Goal: Transaction & Acquisition: Purchase product/service

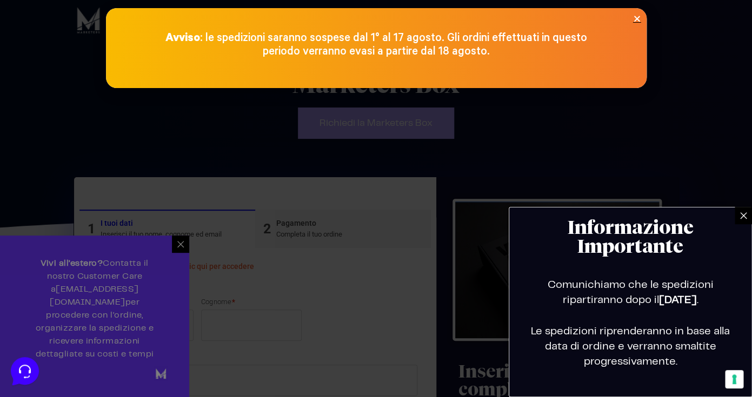
click at [744, 217] on icon at bounding box center [743, 215] width 9 height 9
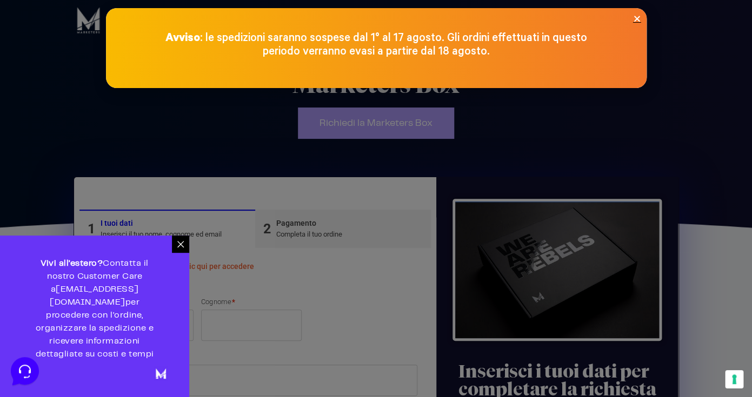
click at [181, 249] on icon at bounding box center [180, 244] width 9 height 9
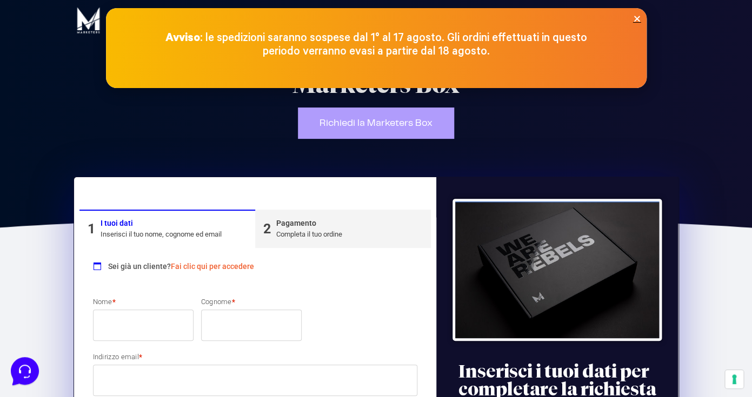
click at [636, 18] on icon "Close" at bounding box center [637, 19] width 8 height 8
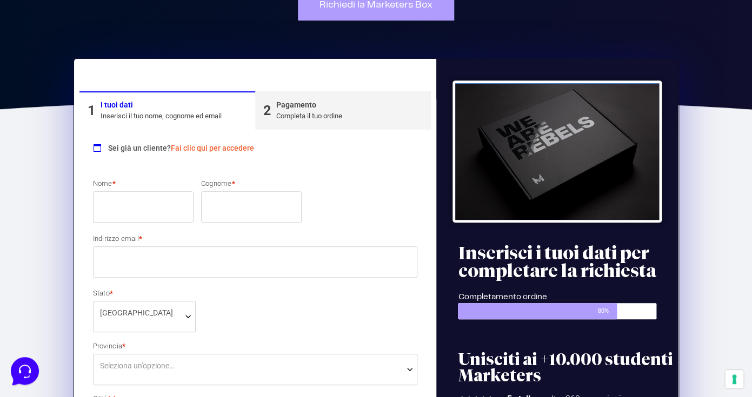
scroll to position [123, 0]
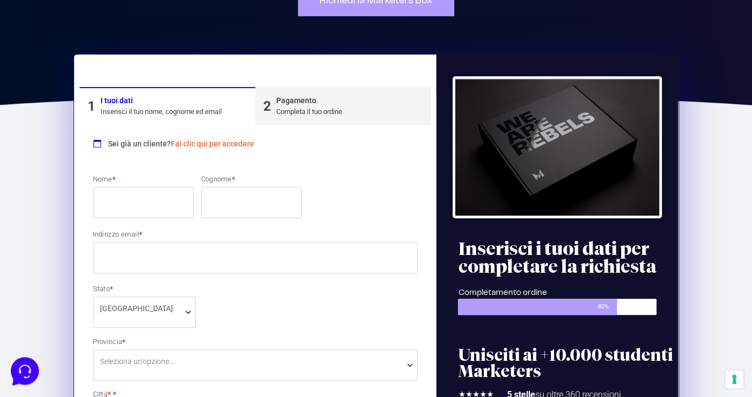
click at [137, 205] on input "Nome *" at bounding box center [143, 202] width 101 height 31
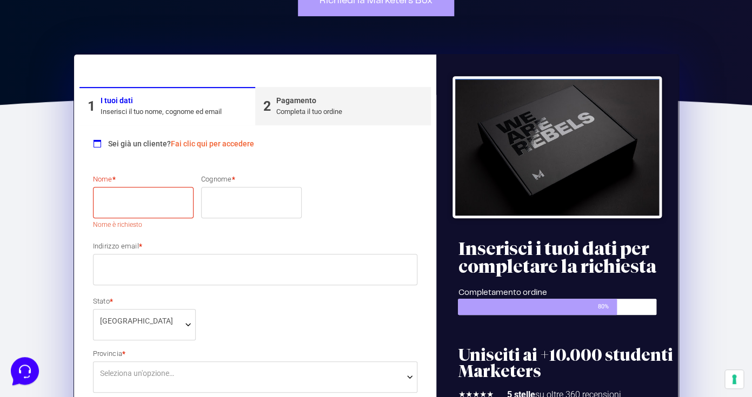
click at [213, 144] on link "Fai clic qui per accedere" at bounding box center [212, 143] width 83 height 9
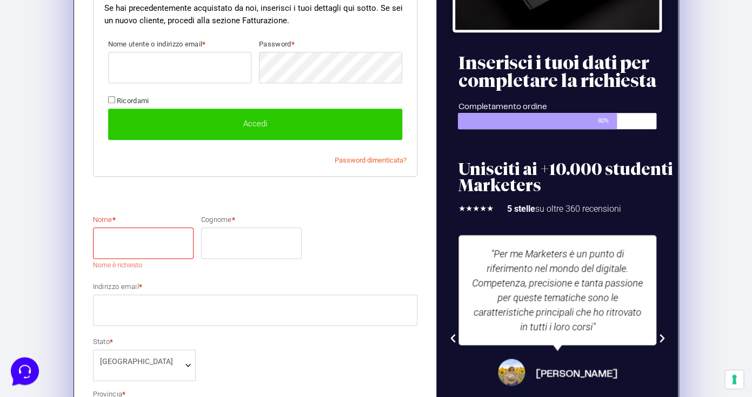
scroll to position [0, 0]
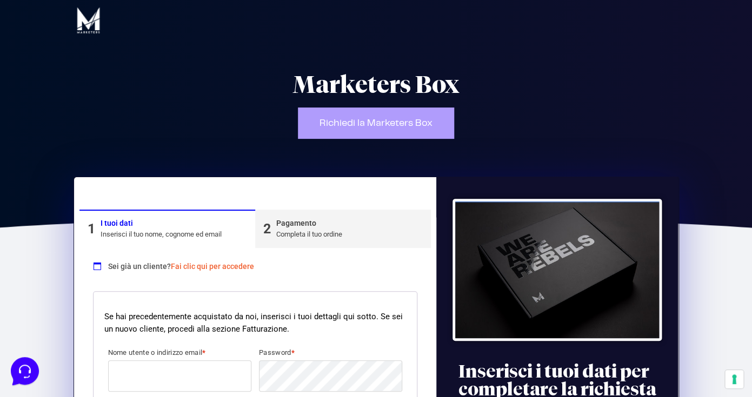
click at [205, 267] on link "Fai clic qui per accedere" at bounding box center [212, 266] width 83 height 9
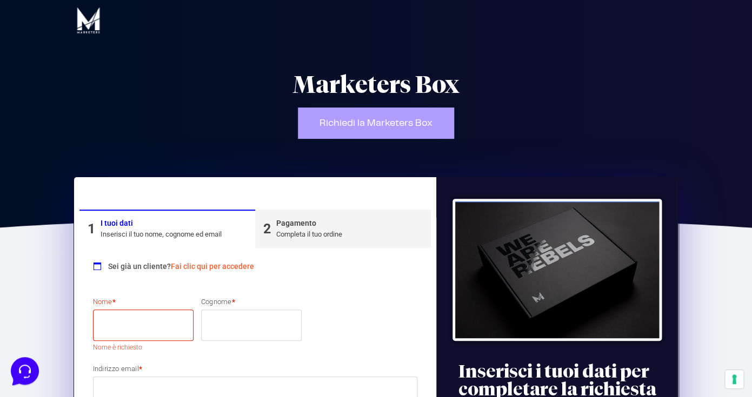
click at [205, 267] on link "Fai clic qui per accedere" at bounding box center [212, 266] width 83 height 9
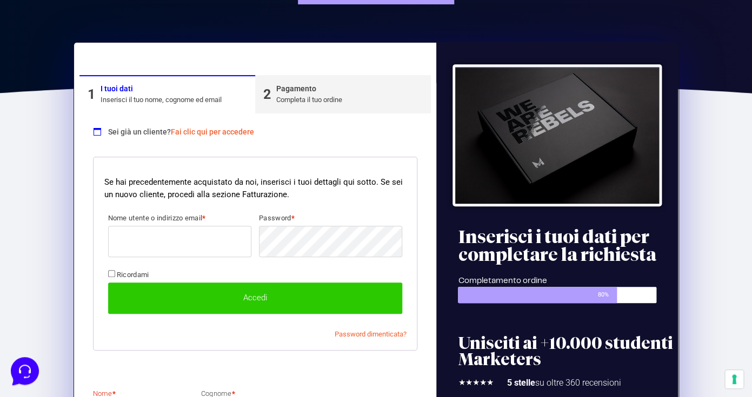
scroll to position [136, 0]
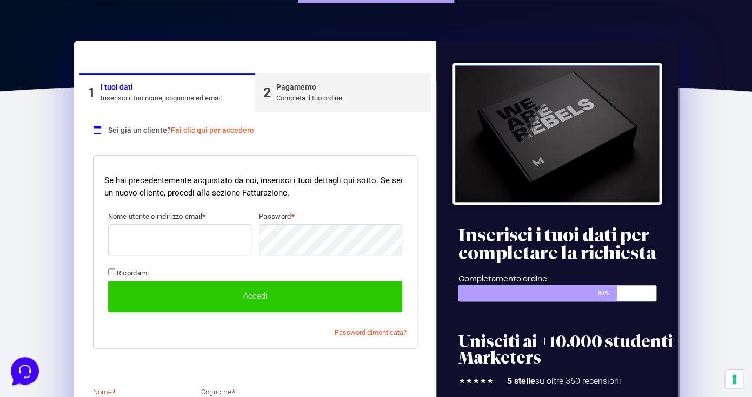
click at [149, 240] on input "Nome utente o indirizzo email *" at bounding box center [179, 239] width 143 height 31
type input "[EMAIL_ADDRESS][DOMAIN_NAME]"
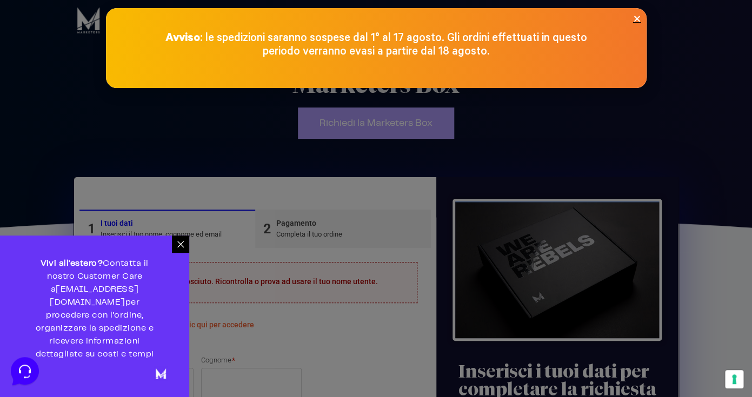
click at [181, 249] on icon at bounding box center [180, 244] width 9 height 9
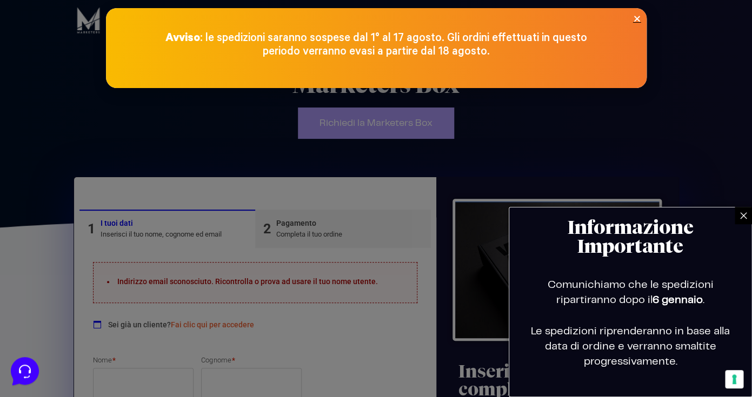
click at [743, 212] on icon at bounding box center [743, 215] width 9 height 9
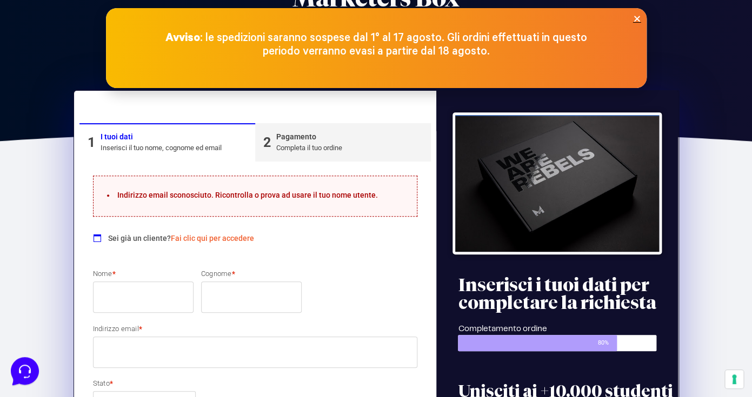
scroll to position [88, 0]
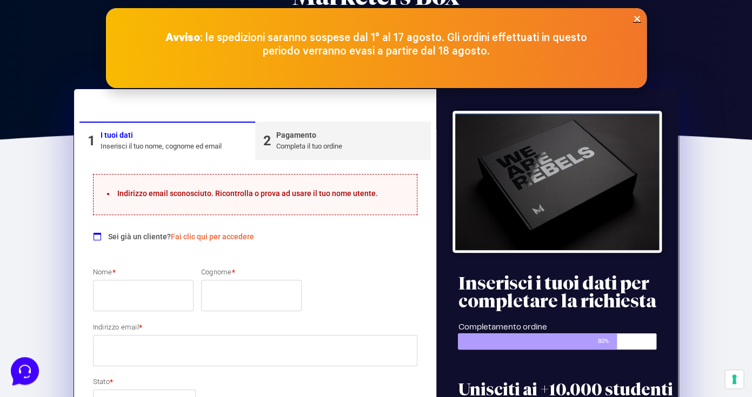
click at [198, 231] on div "Sei già un cliente? Fai clic qui per accedere" at bounding box center [255, 235] width 325 height 22
click at [196, 238] on link "Fai clic qui per accedere" at bounding box center [212, 236] width 83 height 9
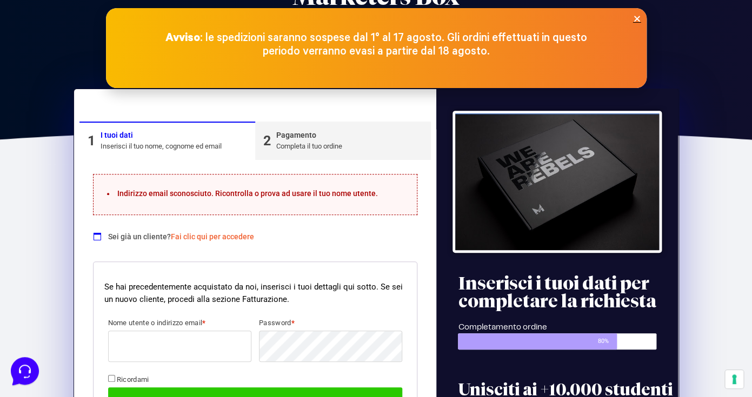
click at [158, 353] on input "Nome utente o indirizzo email *" at bounding box center [179, 346] width 143 height 31
type input "[EMAIL_ADDRESS][PERSON_NAME][DOMAIN_NAME]"
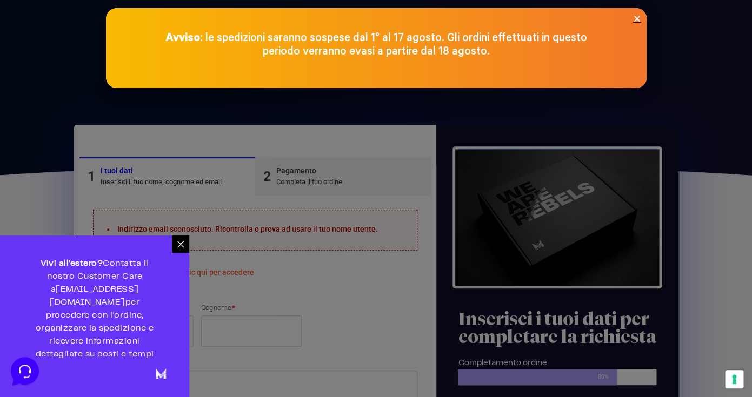
click at [180, 249] on icon at bounding box center [180, 244] width 9 height 9
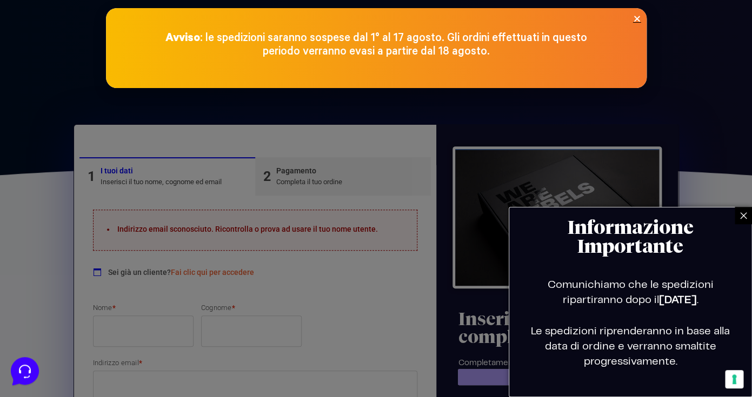
click at [238, 275] on div at bounding box center [376, 198] width 752 height 397
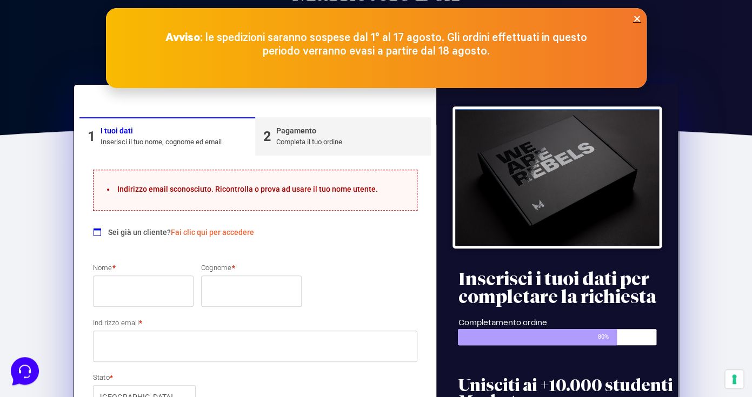
scroll to position [114, 0]
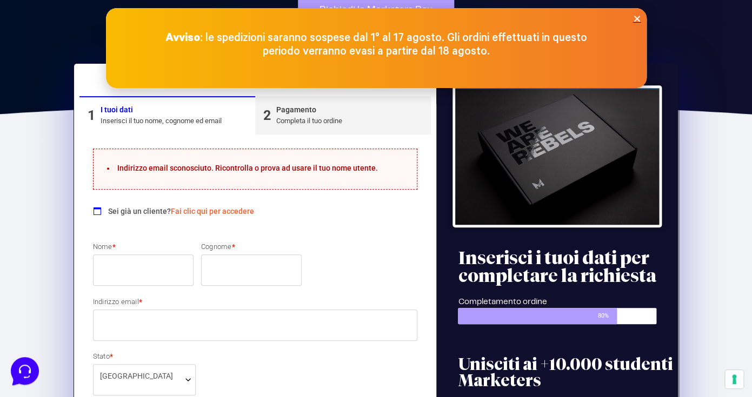
click at [204, 210] on link "Fai clic qui per accedere" at bounding box center [212, 211] width 83 height 9
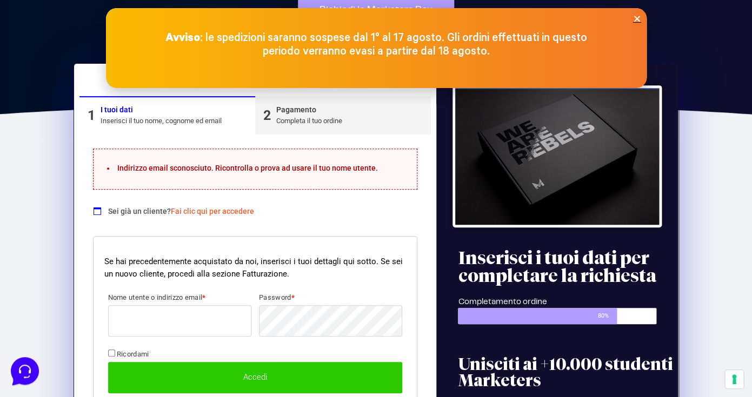
click at [141, 326] on input "Nome utente o indirizzo email *" at bounding box center [179, 320] width 143 height 31
paste input "massimo.mazzilli@me.com"
type input "massimo.mazzilli@me.com"
click at [245, 379] on button "Accedi" at bounding box center [255, 377] width 295 height 31
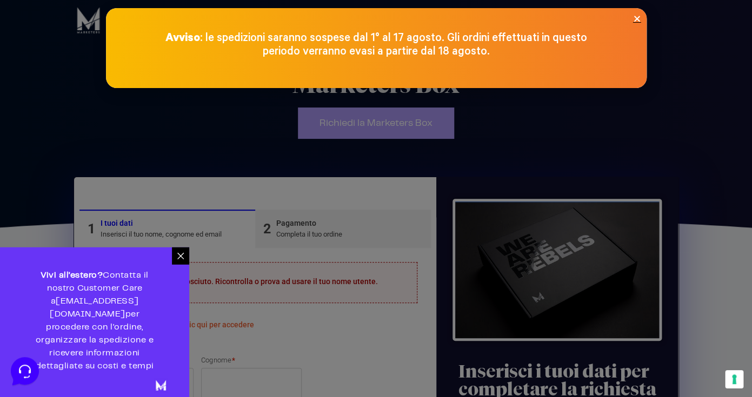
scroll to position [39, 0]
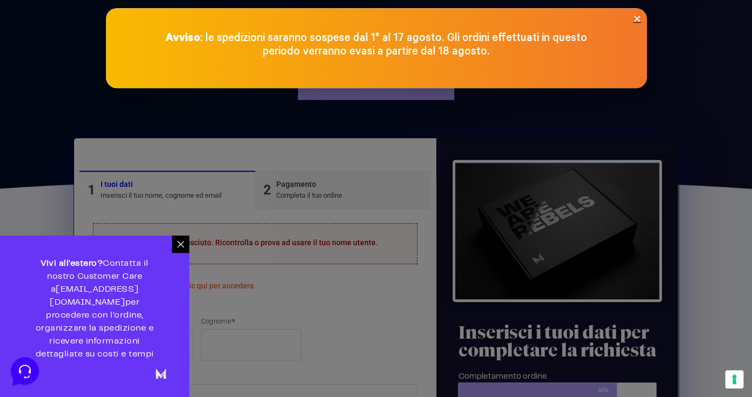
click at [180, 248] on icon at bounding box center [180, 244] width 6 height 6
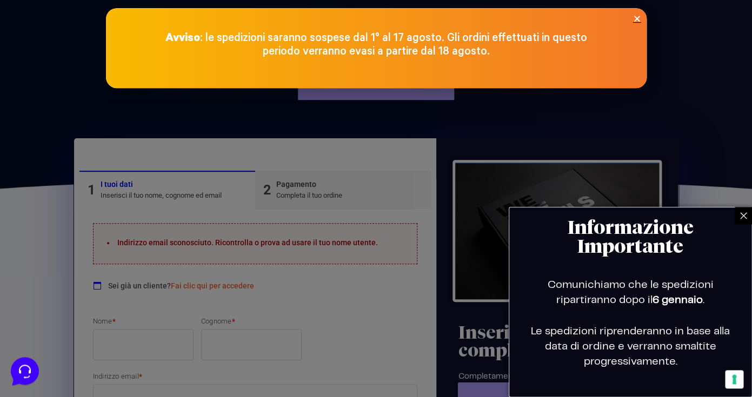
click at [740, 216] on icon at bounding box center [743, 215] width 9 height 9
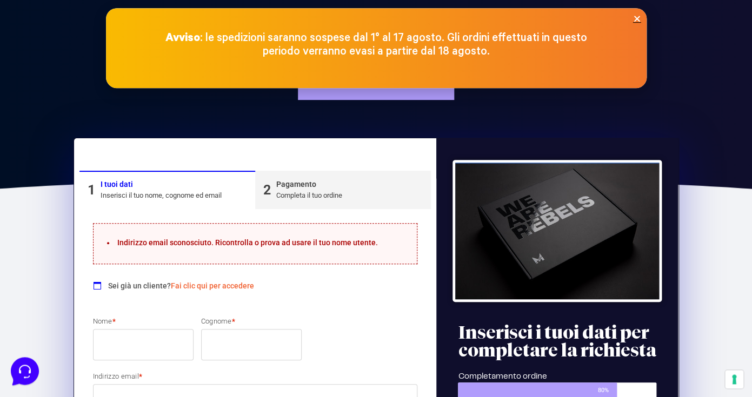
click at [639, 18] on icon "Close" at bounding box center [637, 19] width 8 height 8
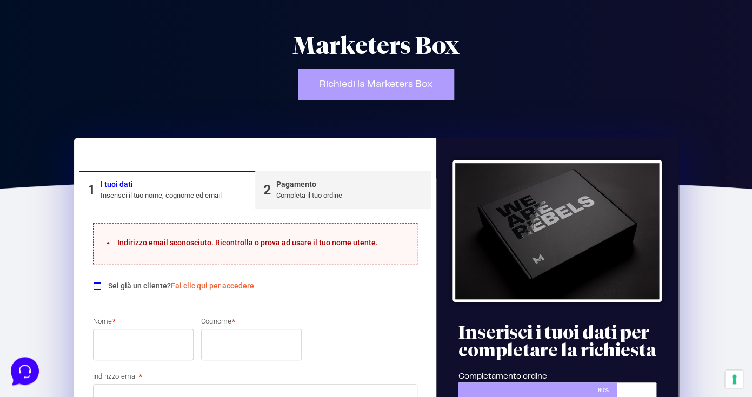
click at [364, 76] on link "Richiedi la Marketers Box" at bounding box center [376, 84] width 156 height 31
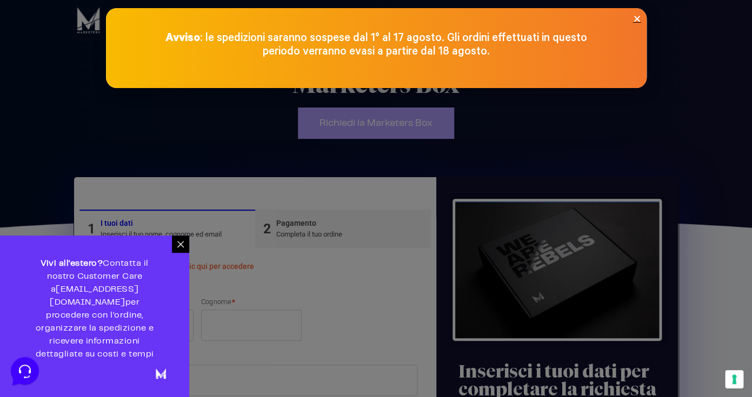
click at [180, 249] on icon at bounding box center [180, 244] width 9 height 9
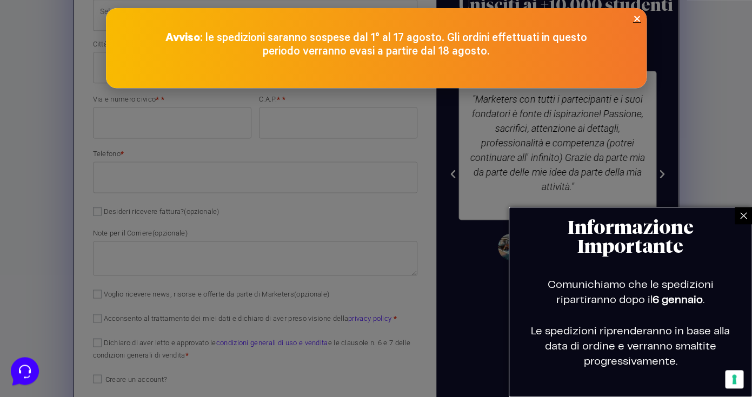
scroll to position [514, 0]
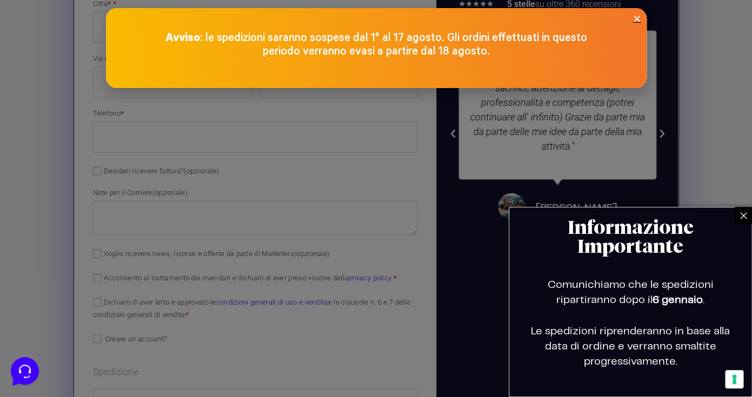
click at [739, 217] on icon at bounding box center [743, 215] width 9 height 9
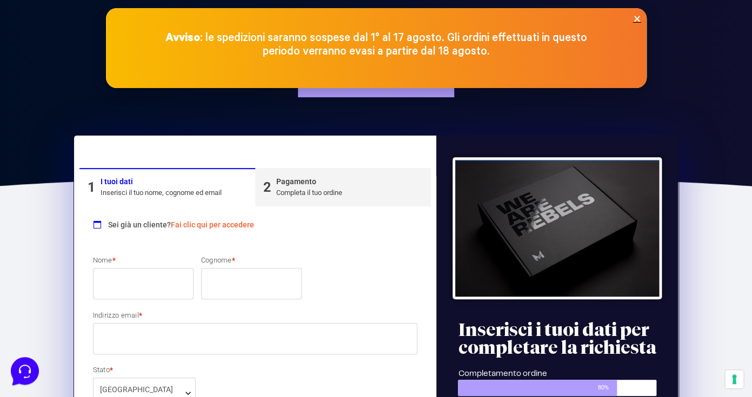
scroll to position [41, 0]
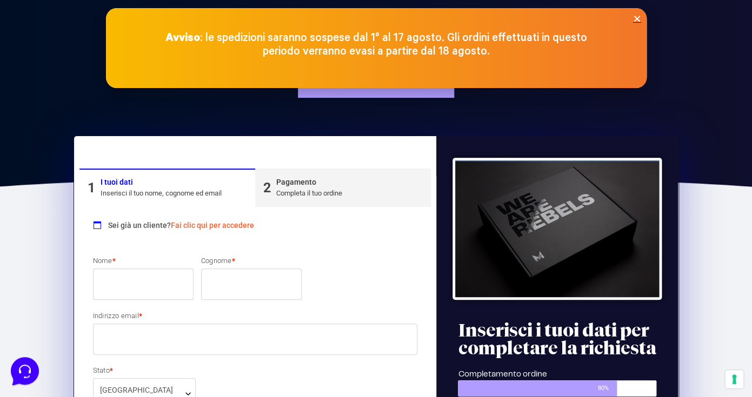
click at [636, 18] on icon "Close" at bounding box center [637, 19] width 8 height 8
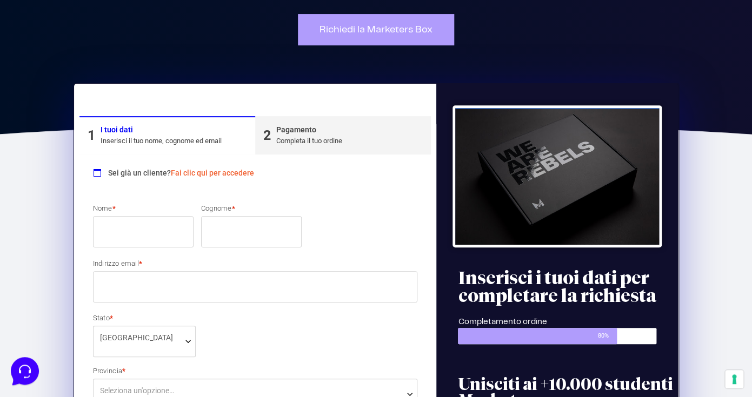
scroll to position [0, 0]
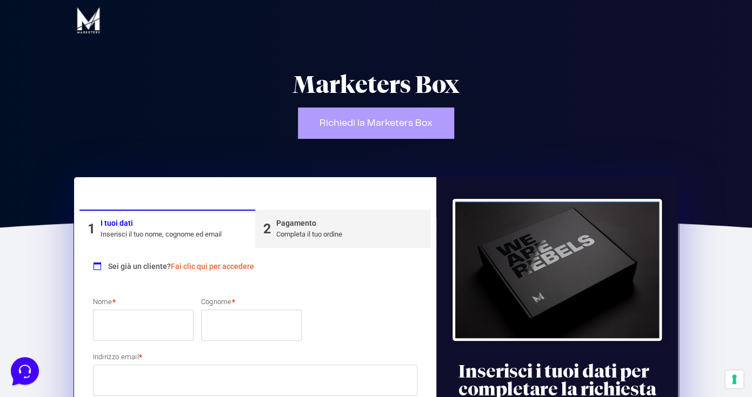
click at [137, 334] on input "Nome *" at bounding box center [143, 325] width 101 height 31
type input "Massimo"
click at [254, 322] on input "Cognome *" at bounding box center [251, 325] width 101 height 31
type input "Mazzilli"
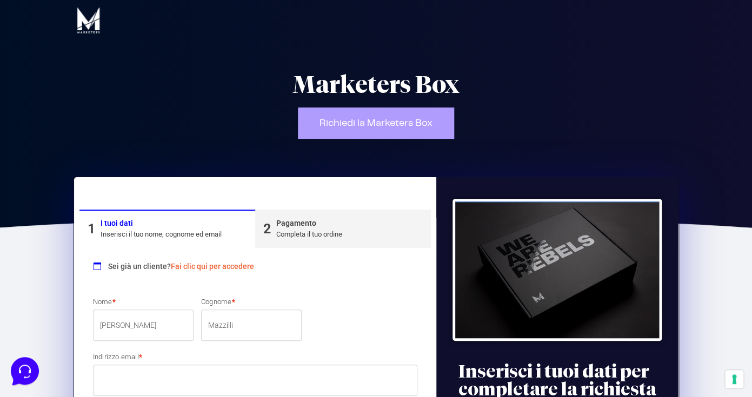
click at [137, 385] on input "Indirizzo email *" at bounding box center [255, 380] width 325 height 31
type input "[EMAIL_ADDRESS][PERSON_NAME][DOMAIN_NAME]"
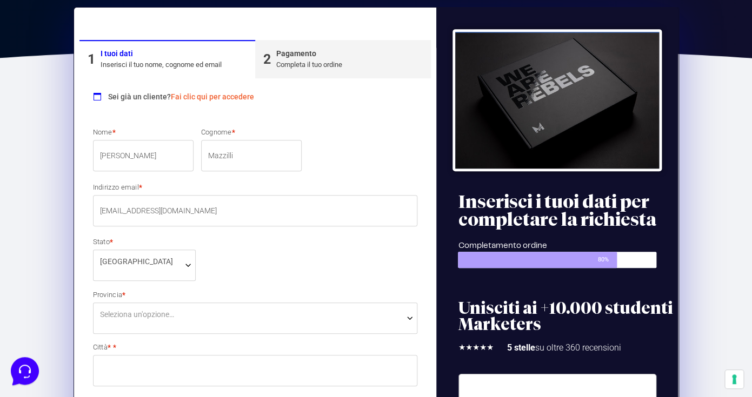
scroll to position [170, 0]
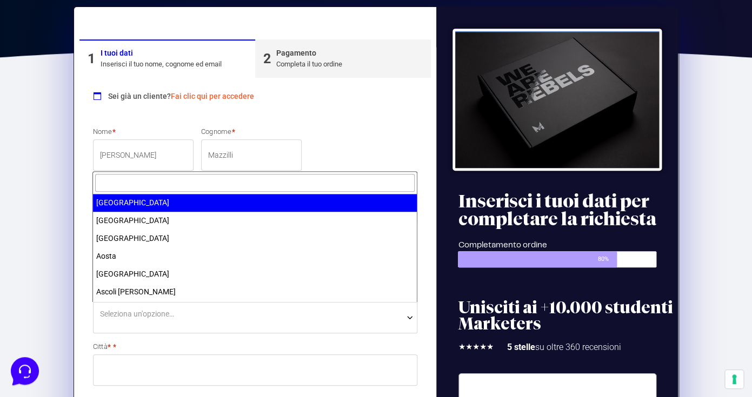
click at [152, 310] on span "Seleziona un'opzione…" at bounding box center [137, 314] width 74 height 11
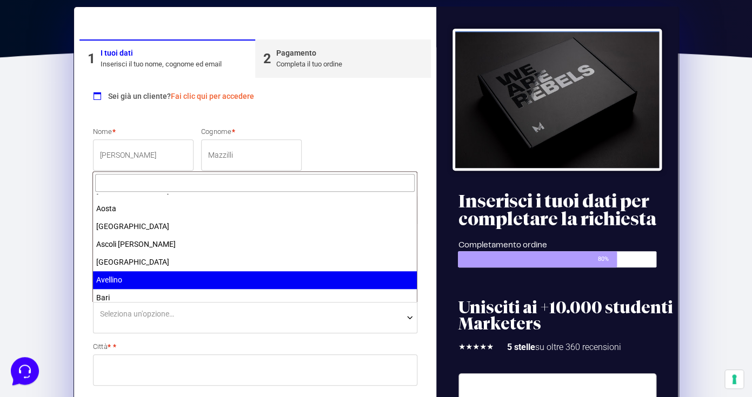
scroll to position [77, 0]
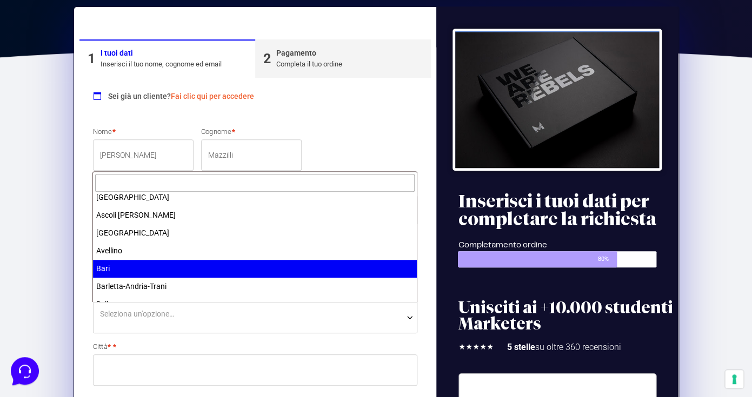
select select "BA"
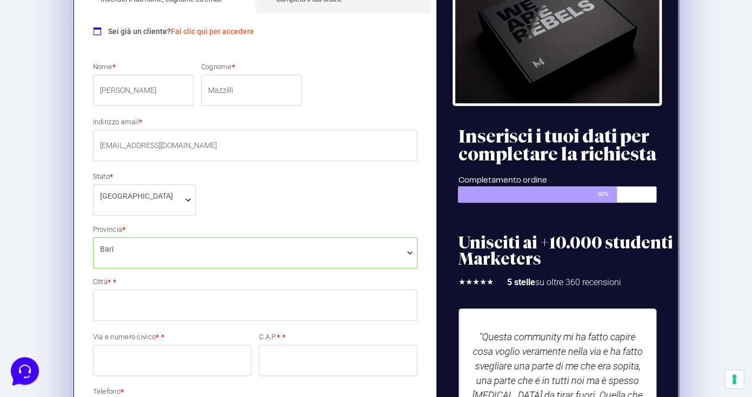
scroll to position [235, 0]
click at [130, 314] on input "Città * *" at bounding box center [255, 305] width 325 height 31
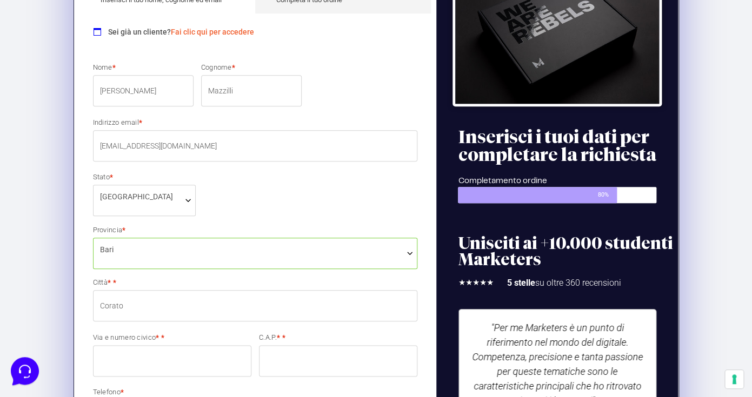
type input "Corato"
click button "Completa l'ordine 97,00€" at bounding box center [0, 0] width 0 height 0
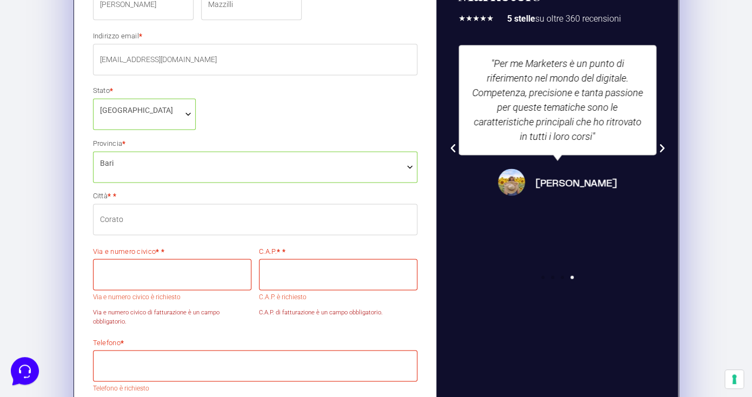
scroll to position [509, 0]
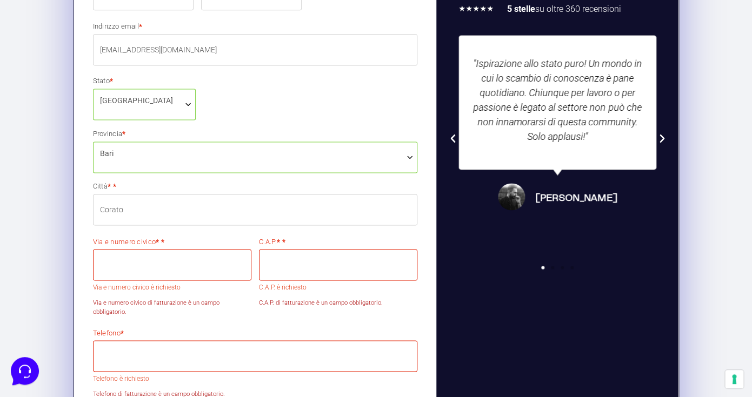
click at [128, 266] on input "Via e numero civico * *" at bounding box center [172, 264] width 158 height 31
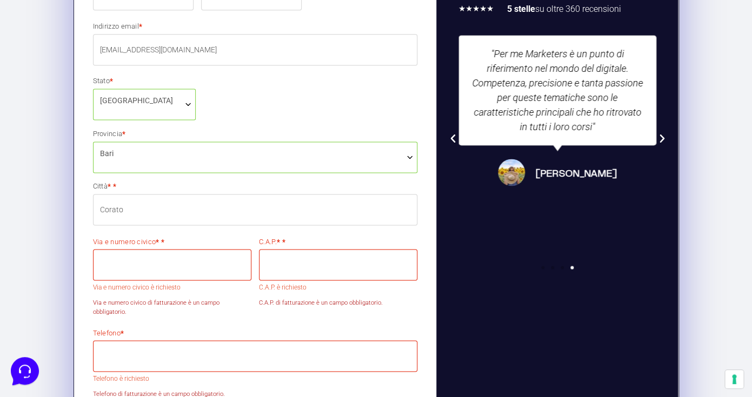
click at [122, 267] on input "Via e numero civico * *" at bounding box center [172, 264] width 158 height 31
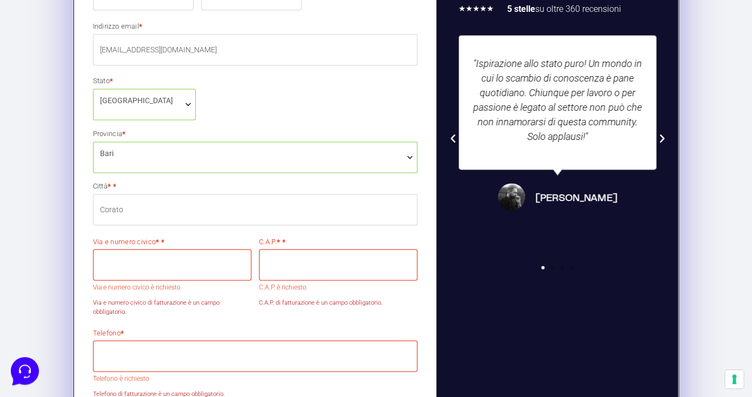
paste input "Viale 4 Novembre 99"
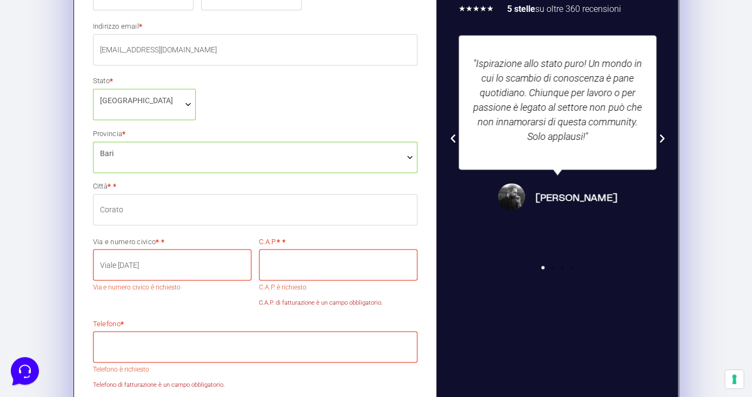
type input "Viale 4 Novembre 99"
click at [311, 272] on input "C.A.P. * *" at bounding box center [338, 264] width 158 height 31
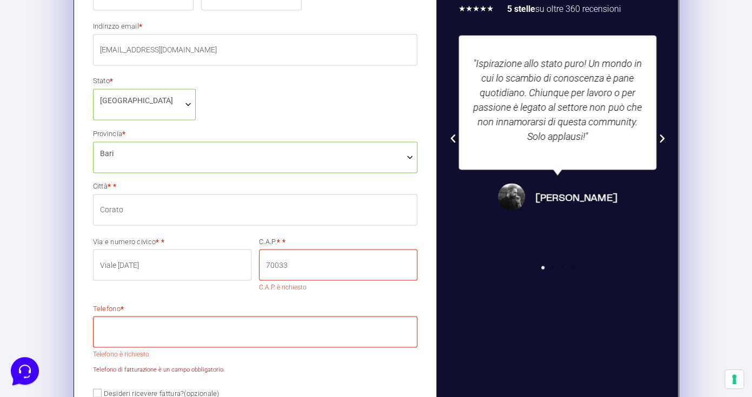
type input "70033"
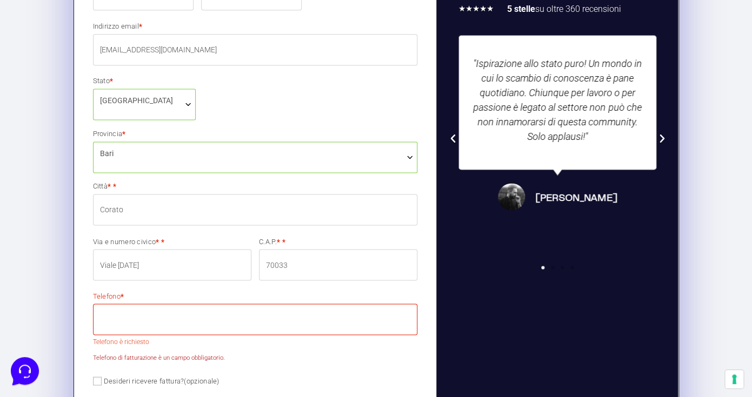
click at [60, 290] on section "1 I tuoi dati Inserisci il tuo nome, cognome ed email 2 Pagamento Completa il t…" at bounding box center [376, 315] width 752 height 1142
click at [135, 334] on input "Telefono *" at bounding box center [255, 319] width 325 height 31
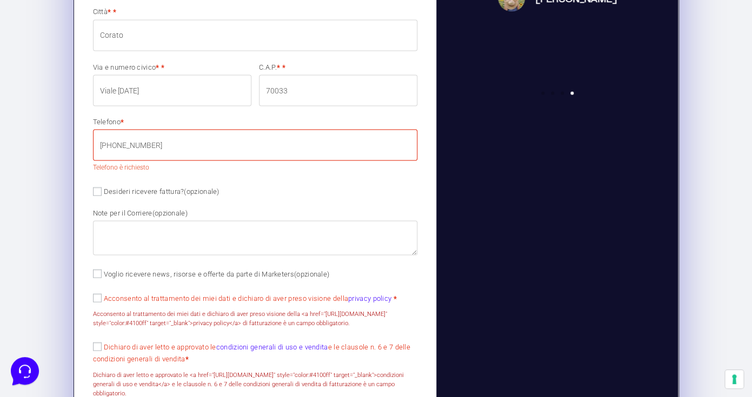
scroll to position [684, 0]
type input "[PHONE_NUMBER]"
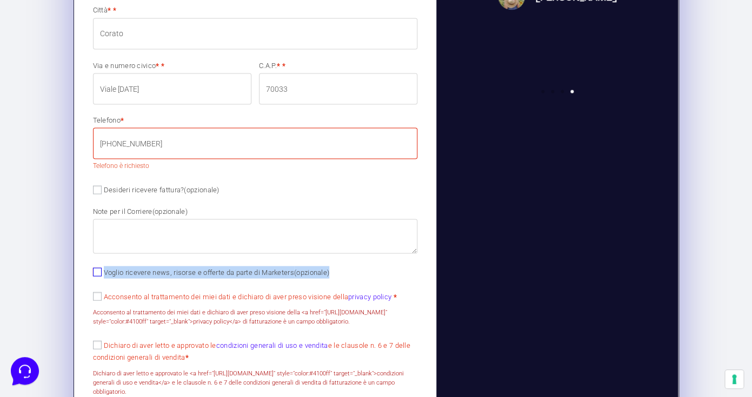
click at [98, 272] on div "Nome * Massimo Cognome * Mazzilli Indirizzo email * massimo.mazzilli@me.com Sta…" at bounding box center [255, 98] width 333 height 617
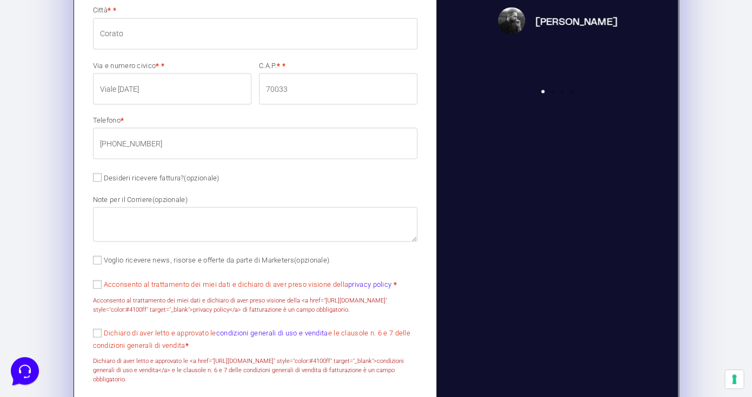
click at [81, 286] on div "Sei già un cliente? Fai clic qui per accedere Se hai precedentemente acquistato…" at bounding box center [255, 96] width 352 height 1065
click at [102, 289] on label "Acconsento al trattamento dei miei dati e dichiaro di aver preso visione della …" at bounding box center [245, 285] width 304 height 8
click at [102, 289] on input "Acconsento al trattamento dei miei dati e dichiaro di aver preso visione della …" at bounding box center [97, 285] width 9 height 9
checkbox input "true"
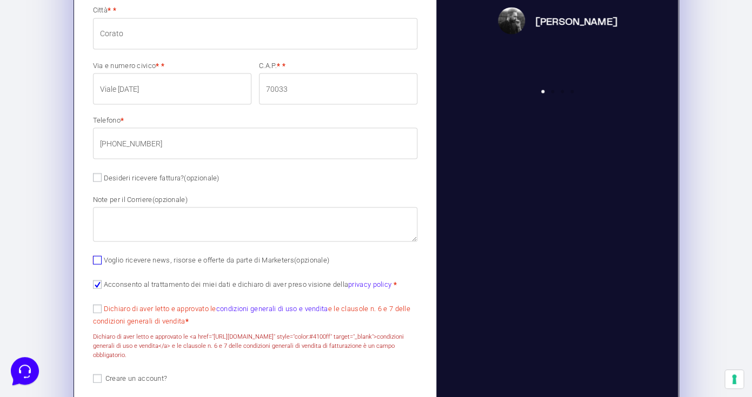
click at [98, 260] on input "Voglio ricevere news, risorse e offerte da parte di Marketers (opzionale)" at bounding box center [97, 260] width 9 height 9
checkbox input "true"
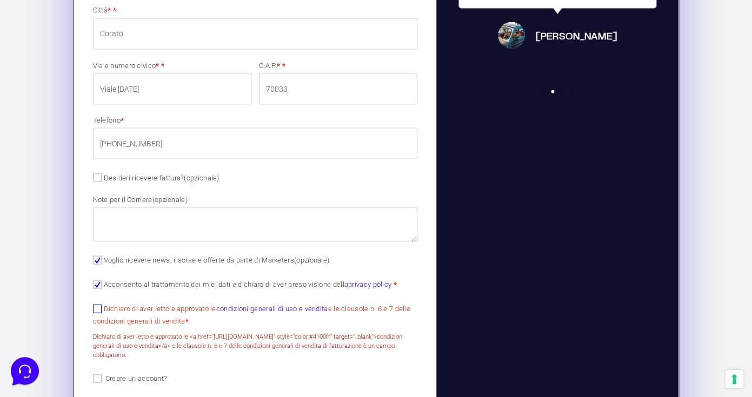
click at [97, 311] on input "Dichiaro di aver letto e approvato le condizioni generali di uso e vendita e le…" at bounding box center [97, 309] width 9 height 9
checkbox input "true"
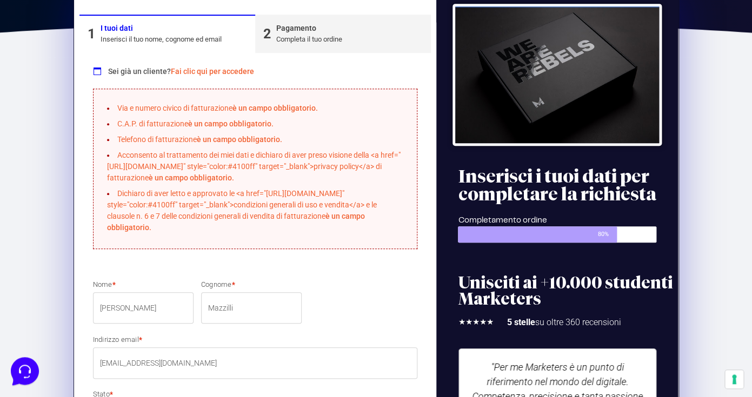
scroll to position [204, 0]
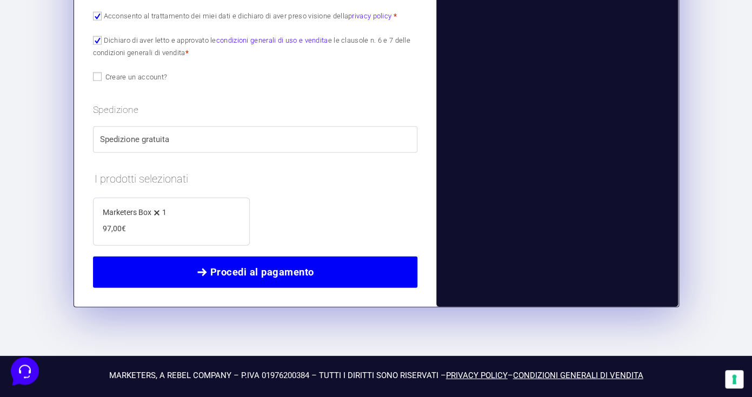
click at [254, 270] on span "Procedi al pagamento" at bounding box center [262, 272] width 104 height 15
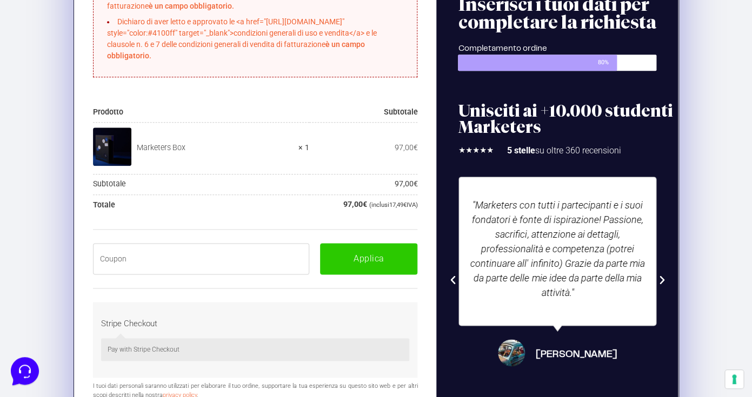
scroll to position [374, 0]
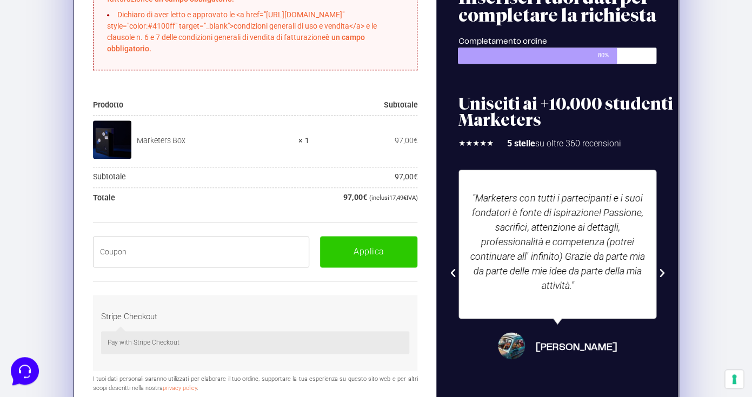
click at [155, 263] on input "text" at bounding box center [201, 251] width 217 height 31
paste input "BOXPRO100OFF"
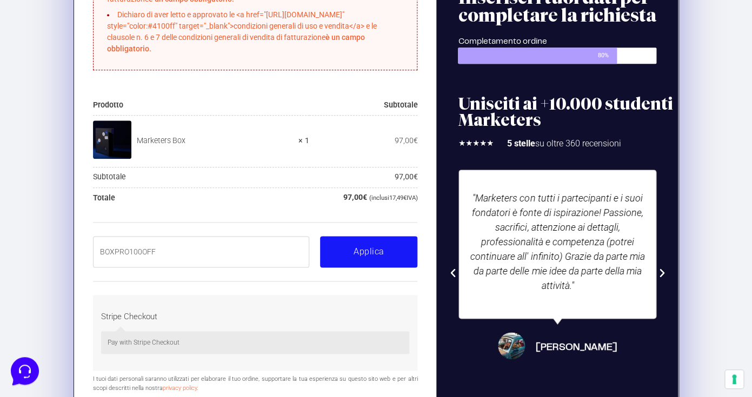
type input "BOXPRO100OFF"
click at [365, 254] on button "Applica" at bounding box center [368, 251] width 97 height 31
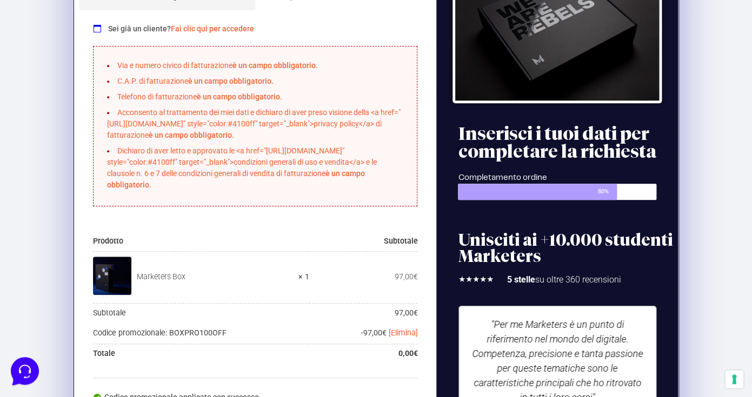
scroll to position [475, 0]
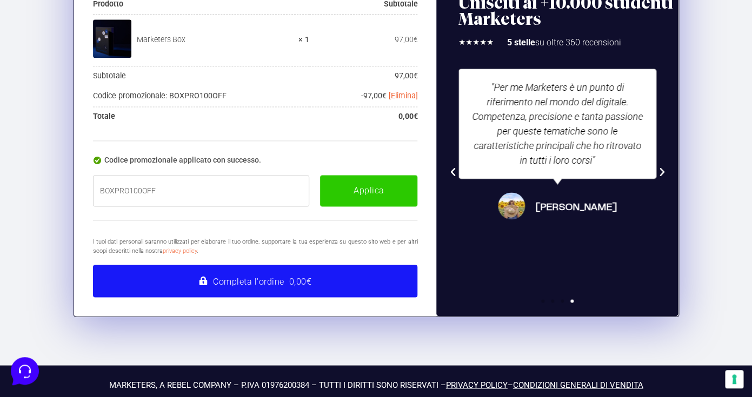
click at [276, 282] on button "Completa l'ordine 0,00€" at bounding box center [255, 281] width 325 height 32
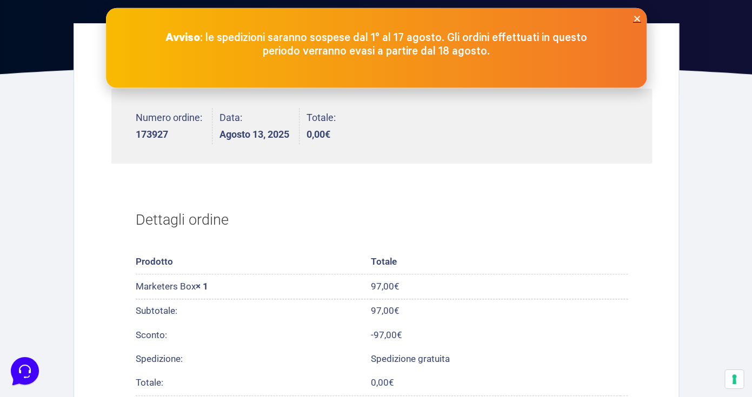
scroll to position [121, 0]
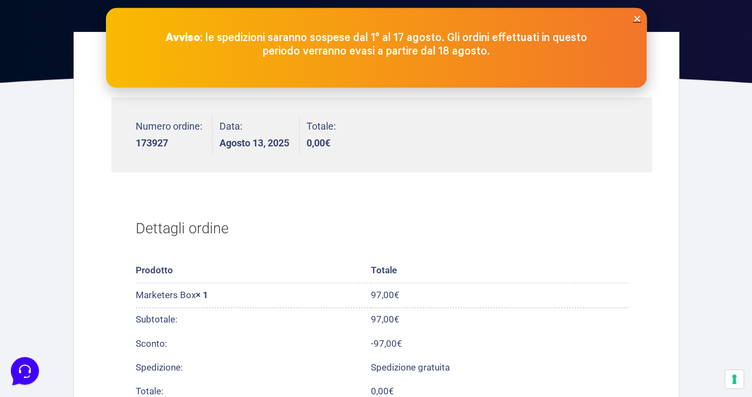
click at [636, 18] on icon "Close" at bounding box center [637, 19] width 8 height 8
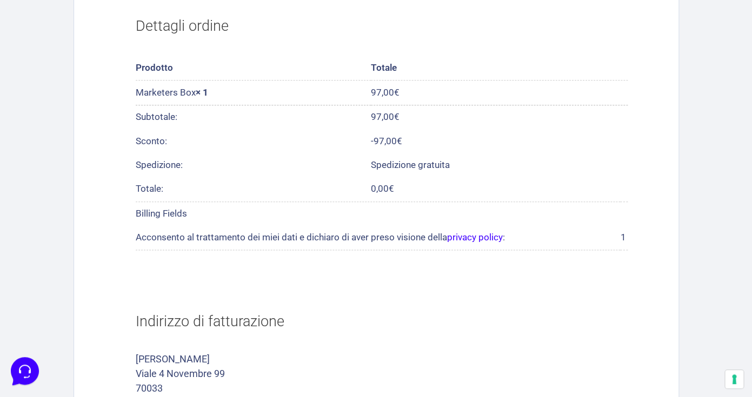
scroll to position [527, 0]
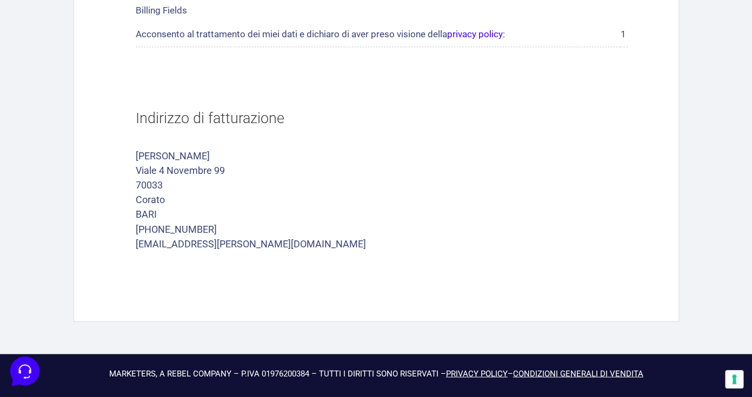
click at [27, 368] on icon at bounding box center [24, 370] width 28 height 28
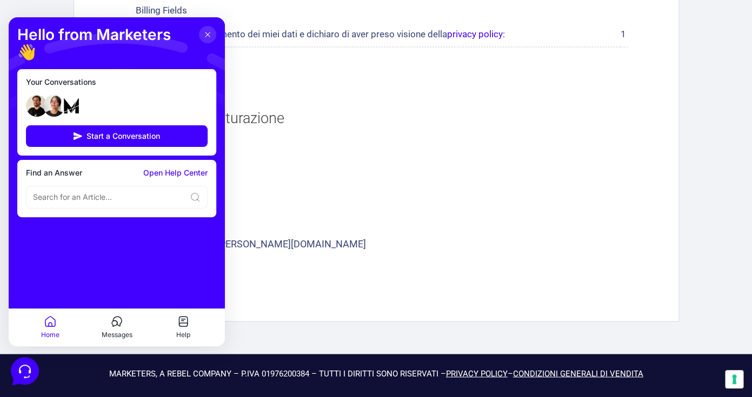
click at [189, 169] on link "Open Help Center" at bounding box center [175, 173] width 64 height 9
